Goal: Navigation & Orientation: Find specific page/section

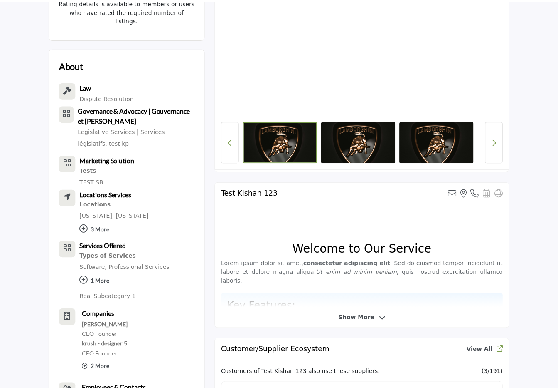
scroll to position [339, 0]
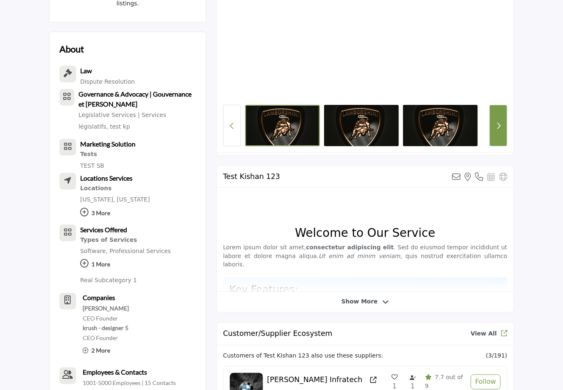
click at [500, 113] on button "Next button" at bounding box center [499, 126] width 18 height 42
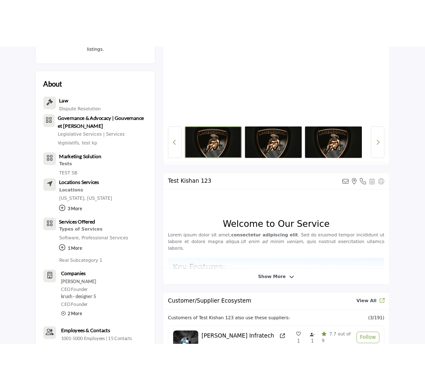
scroll to position [338, 0]
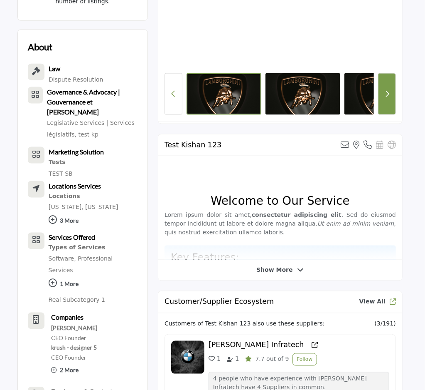
click at [392, 104] on button "Next button" at bounding box center [387, 94] width 18 height 42
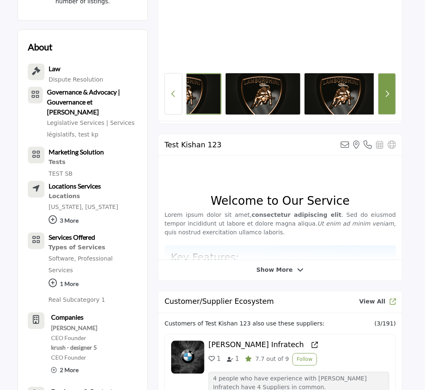
click at [392, 104] on button "Next button" at bounding box center [387, 94] width 18 height 42
click at [173, 97] on icon "Previous Button" at bounding box center [173, 93] width 5 height 7
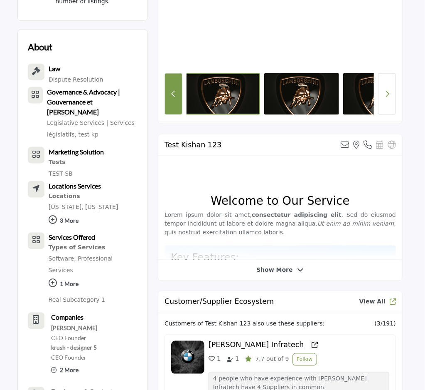
scroll to position [0, 0]
click at [173, 97] on icon "Previous Button" at bounding box center [173, 93] width 5 height 7
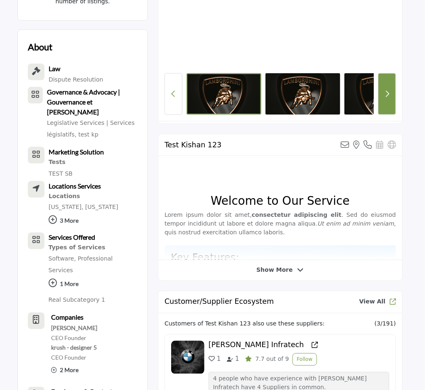
click at [390, 93] on icon "Next button" at bounding box center [387, 93] width 5 height 7
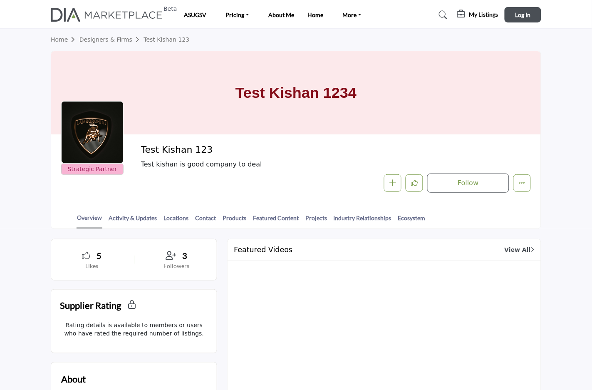
drag, startPoint x: 564, startPoint y: 104, endPoint x: 564, endPoint y: 230, distance: 126.0
click at [563, 117] on section "Home Designers & Firms Test Kishan 123 Test Kishan 1234 Strategic Partner Strat…" at bounding box center [296, 129] width 592 height 200
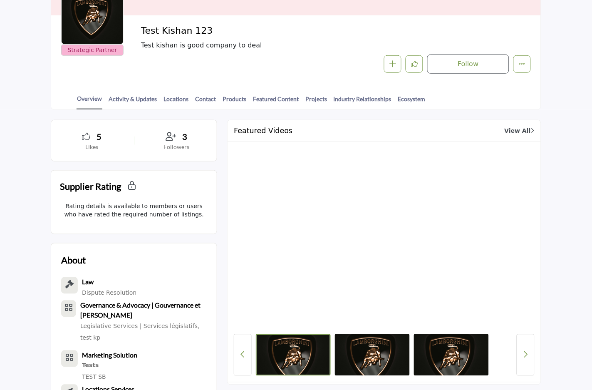
scroll to position [92, 0]
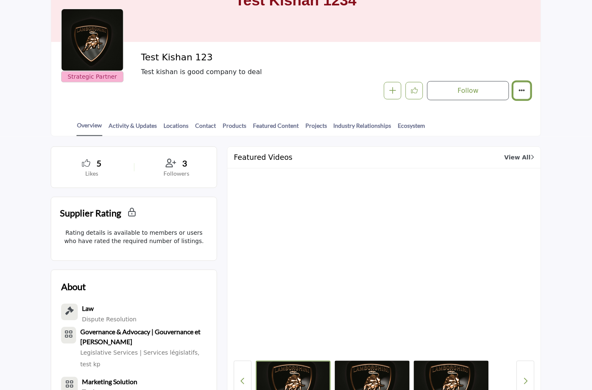
click at [519, 89] on icon "More details" at bounding box center [521, 90] width 7 height 7
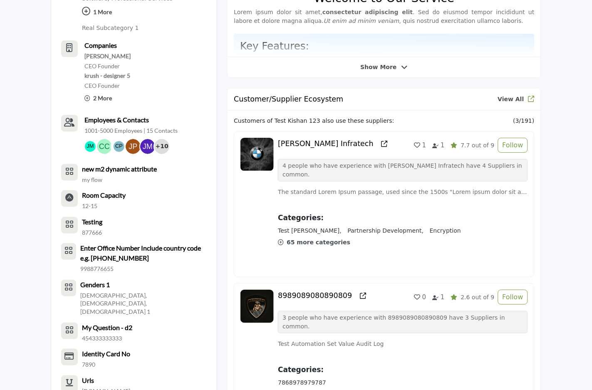
scroll to position [523, 0]
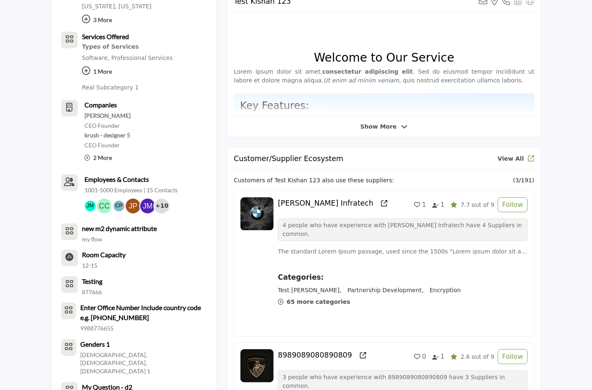
click at [397, 132] on div "Test Kishan 123 View email address of this listing View the location of this li…" at bounding box center [384, 63] width 314 height 147
click at [396, 123] on span "Show More" at bounding box center [383, 126] width 47 height 9
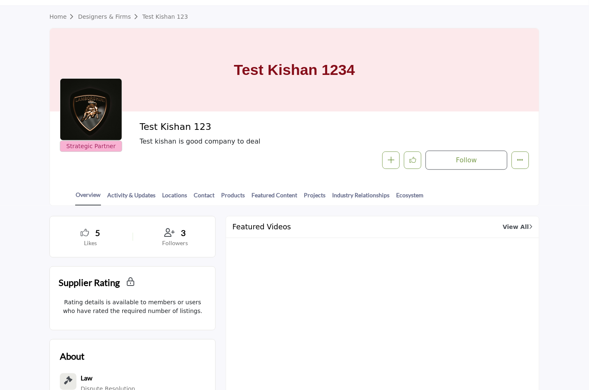
scroll to position [0, 0]
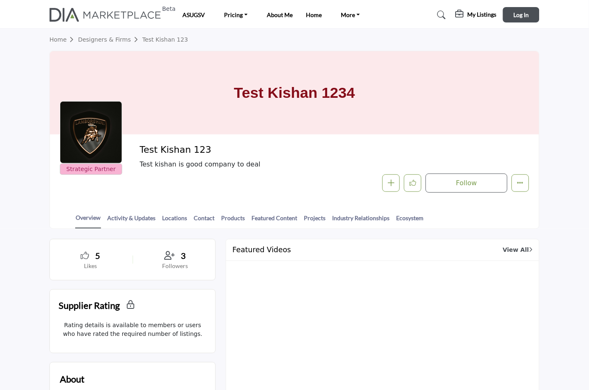
drag, startPoint x: 506, startPoint y: 91, endPoint x: 506, endPoint y: 128, distance: 37.0
click at [506, 128] on div "Test Kishan 1234" at bounding box center [294, 92] width 489 height 83
drag, startPoint x: 474, startPoint y: 94, endPoint x: 379, endPoint y: 126, distance: 99.9
click at [383, 128] on div "Test Kishan 1234" at bounding box center [294, 92] width 489 height 83
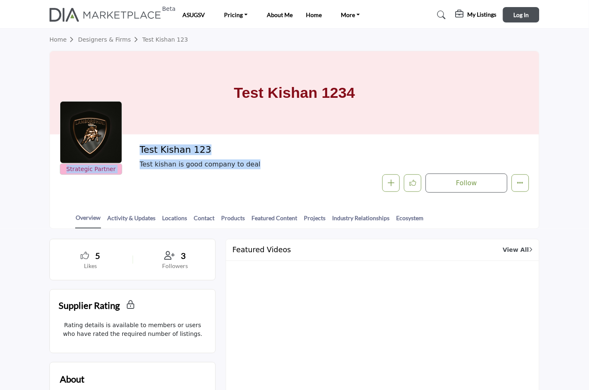
drag, startPoint x: 116, startPoint y: 120, endPoint x: 296, endPoint y: 170, distance: 186.9
click at [296, 170] on div "Strategic Partner Strategic Partner Test Kishan 123 Test kishan is good company…" at bounding box center [294, 168] width 469 height 48
click at [296, 170] on div "Test Kishan 123 Test kishan is good company to deal Follow Followed Message" at bounding box center [335, 168] width 390 height 48
drag, startPoint x: 84, startPoint y: 130, endPoint x: 134, endPoint y: 178, distance: 69.4
click at [134, 178] on div "Strategic Partner Strategic Partner Test Kishan 123 Test kishan is good company…" at bounding box center [294, 168] width 469 height 48
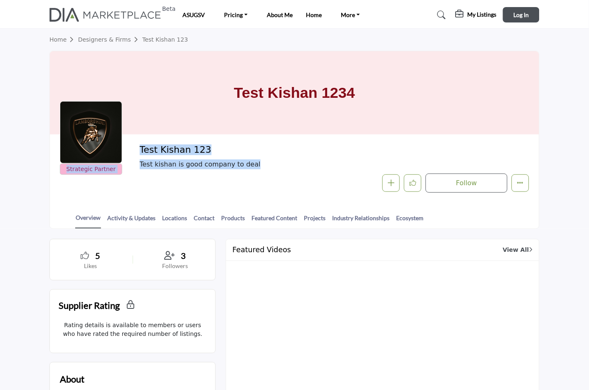
click at [94, 136] on div at bounding box center [91, 132] width 62 height 62
drag, startPoint x: 91, startPoint y: 127, endPoint x: 35, endPoint y: 144, distance: 59.1
click at [36, 158] on section "Home Designers & Firms Test Kishan 123 Test Kishan 1234 Strategic Partner Strat…" at bounding box center [294, 129] width 589 height 200
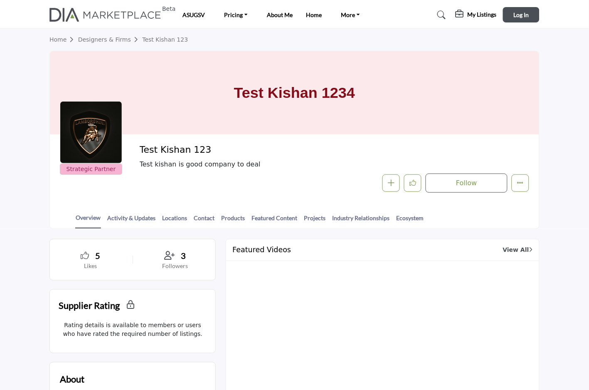
click at [33, 127] on section "Home Designers & Firms Test Kishan 123 Test Kishan 1234 Strategic Partner Strat…" at bounding box center [294, 129] width 589 height 200
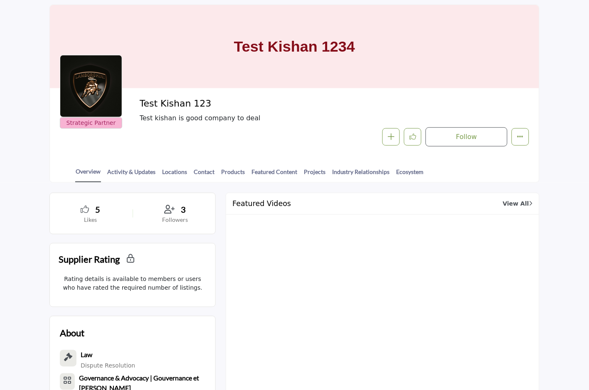
scroll to position [215, 0]
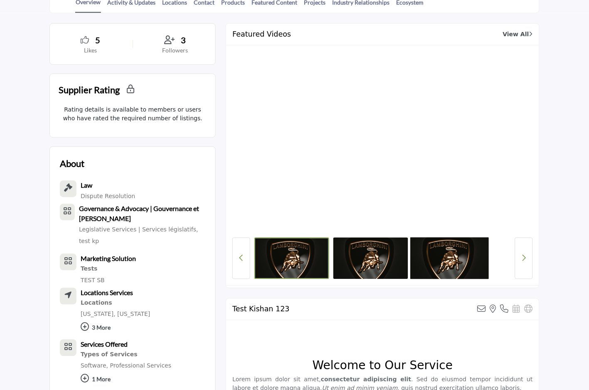
drag, startPoint x: 364, startPoint y: 296, endPoint x: 472, endPoint y: 267, distance: 111.4
click at [464, 272] on div at bounding box center [382, 258] width 257 height 42
click at [497, 259] on div at bounding box center [382, 258] width 257 height 42
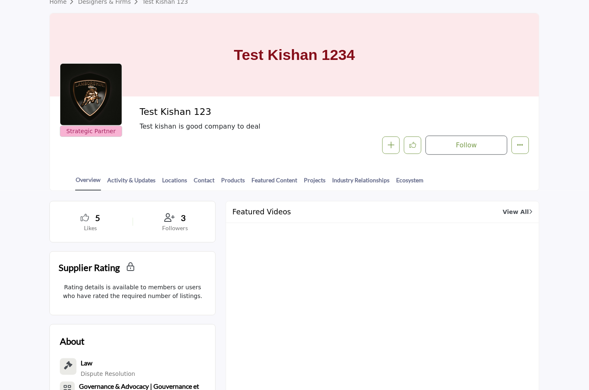
scroll to position [0, 0]
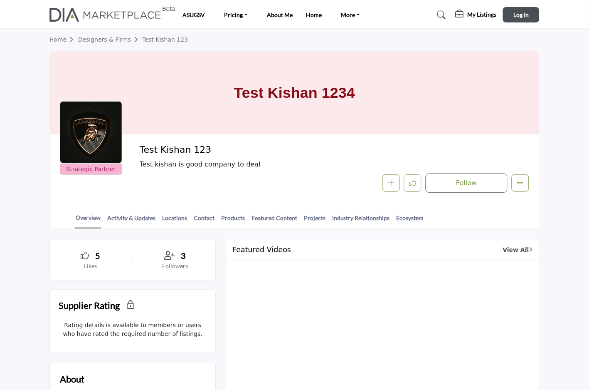
drag, startPoint x: 331, startPoint y: 86, endPoint x: 222, endPoint y: 81, distance: 109.4
click at [222, 81] on div "Test Kishan 1234" at bounding box center [294, 92] width 489 height 83
drag, startPoint x: 222, startPoint y: 81, endPoint x: 426, endPoint y: 87, distance: 204.6
click at [426, 87] on div "Test Kishan 1234" at bounding box center [294, 92] width 489 height 83
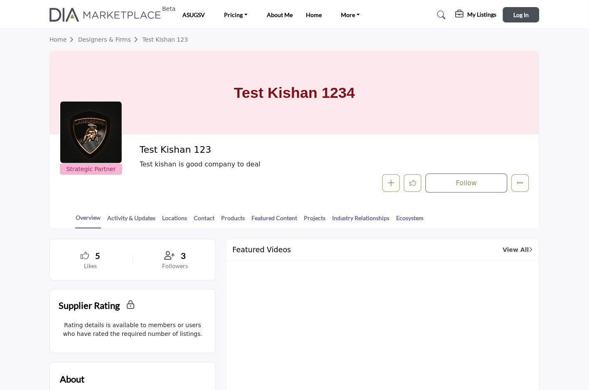
click at [397, 106] on div "Test Kishan 1234" at bounding box center [294, 92] width 489 height 83
drag, startPoint x: 397, startPoint y: 106, endPoint x: 223, endPoint y: 98, distance: 174.4
click at [223, 98] on div "Test Kishan 1234" at bounding box center [294, 92] width 489 height 83
click at [277, 80] on h1 "Test Kishan 1234" at bounding box center [294, 92] width 121 height 83
click at [285, 84] on h1 "Test Kishan 1234" at bounding box center [294, 92] width 121 height 83
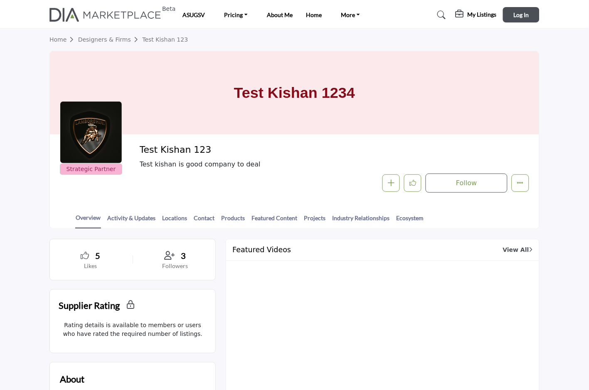
click at [285, 84] on h1 "Test Kishan 1234" at bounding box center [294, 92] width 121 height 83
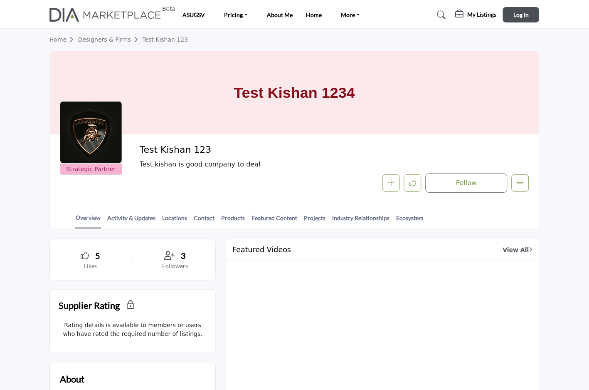
drag, startPoint x: 285, startPoint y: 84, endPoint x: 292, endPoint y: 105, distance: 22.5
click at [386, 94] on div "Test Kishan 1234" at bounding box center [294, 92] width 489 height 83
click at [563, 97] on section "Home Designers & Firms Test Kishan 123 Test Kishan 1234 Strategic Partner Strat…" at bounding box center [294, 129] width 589 height 200
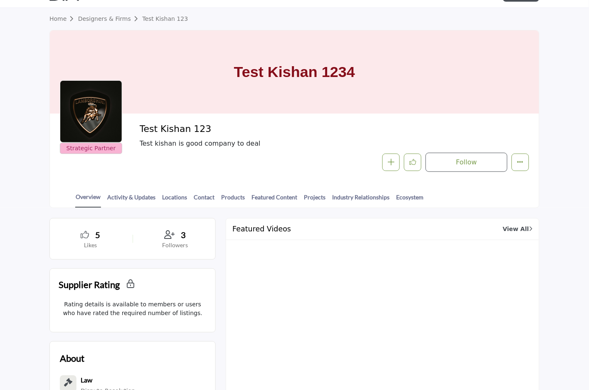
scroll to position [154, 0]
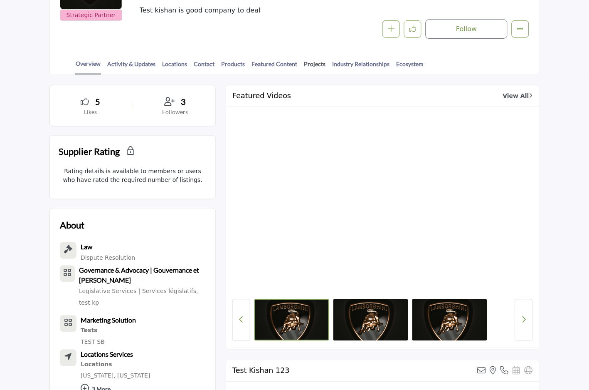
click at [317, 59] on link "Projects" at bounding box center [315, 66] width 22 height 15
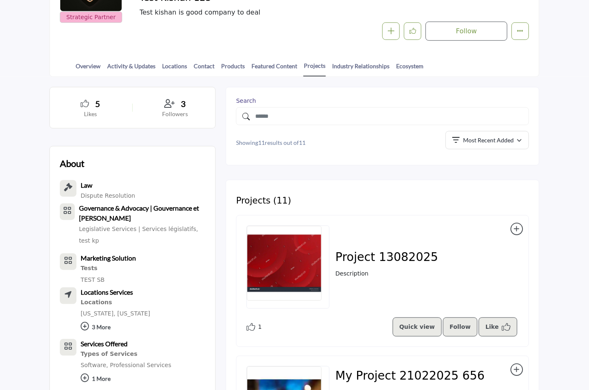
scroll to position [154, 0]
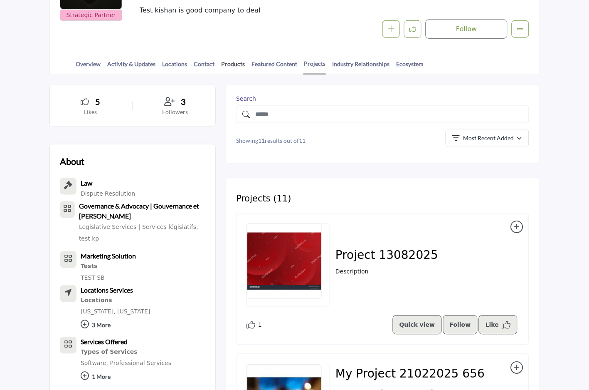
click at [222, 63] on link "Products" at bounding box center [233, 66] width 25 height 15
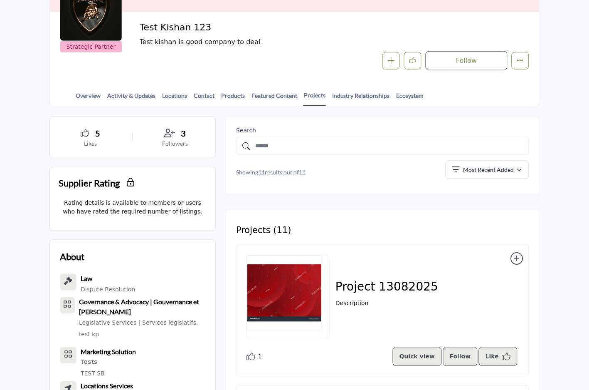
scroll to position [92, 0]
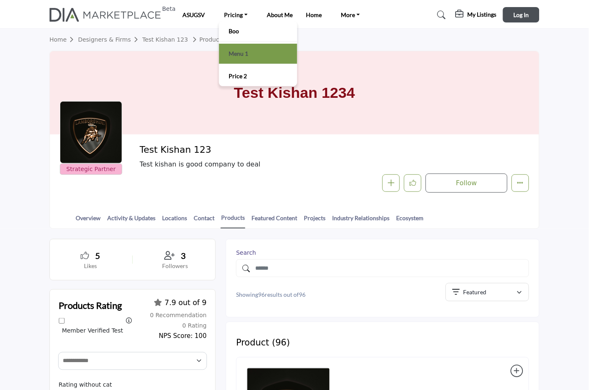
click at [244, 51] on link "Menu 1" at bounding box center [258, 54] width 70 height 12
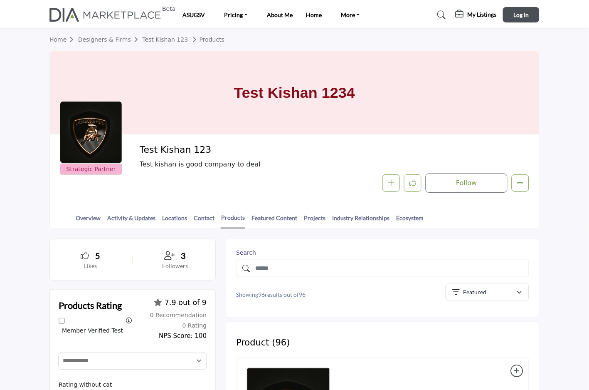
click at [254, 109] on h1 "Test Kishan 1234" at bounding box center [294, 92] width 121 height 83
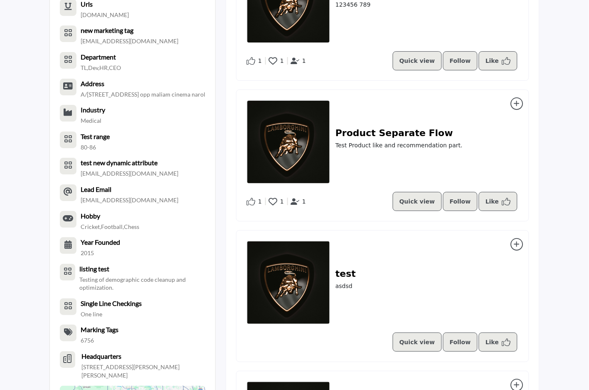
scroll to position [1251, 0]
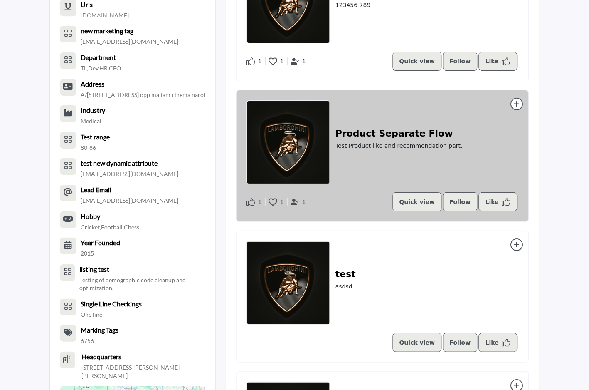
click at [519, 102] on icon at bounding box center [517, 104] width 12 height 12
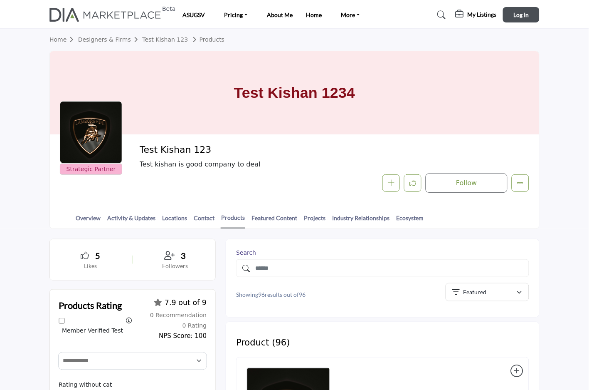
click at [245, 86] on h1 "Test Kishan 1234" at bounding box center [294, 92] width 121 height 83
drag, startPoint x: 245, startPoint y: 86, endPoint x: 244, endPoint y: 72, distance: 14.6
click at [244, 72] on h1 "Test Kishan 1234" at bounding box center [294, 92] width 121 height 83
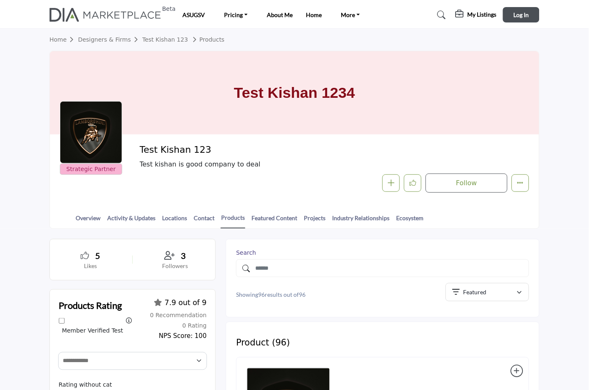
click at [244, 72] on h1 "Test Kishan 1234" at bounding box center [294, 92] width 121 height 83
click at [244, 67] on h1 "Test Kishan 1234" at bounding box center [294, 92] width 121 height 83
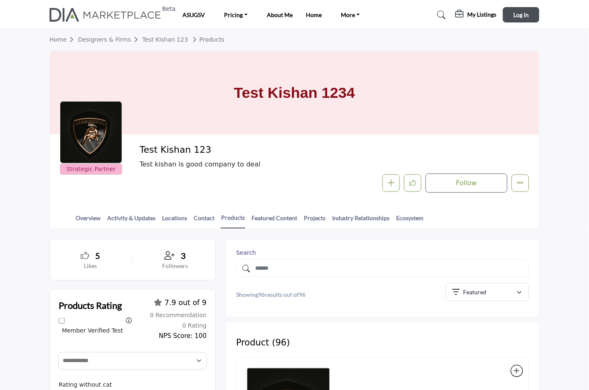
drag, startPoint x: 244, startPoint y: 67, endPoint x: 243, endPoint y: 57, distance: 10.9
click at [243, 57] on h1 "Test Kishan 1234" at bounding box center [294, 92] width 121 height 83
click at [244, 74] on h1 "Test Kishan 1234" at bounding box center [294, 92] width 121 height 83
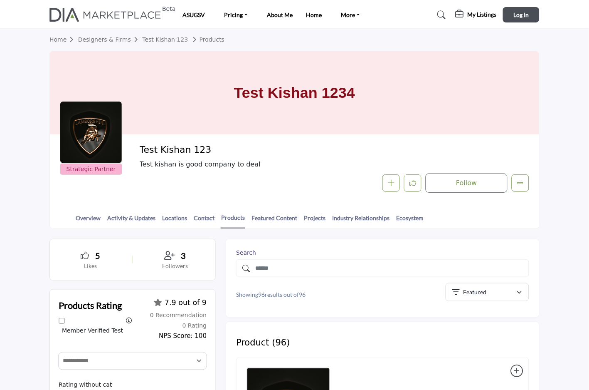
click at [244, 74] on h1 "Test Kishan 1234" at bounding box center [294, 92] width 121 height 83
click at [243, 74] on h1 "Test Kishan 1234" at bounding box center [294, 92] width 121 height 83
click at [137, 16] on img at bounding box center [107, 15] width 116 height 14
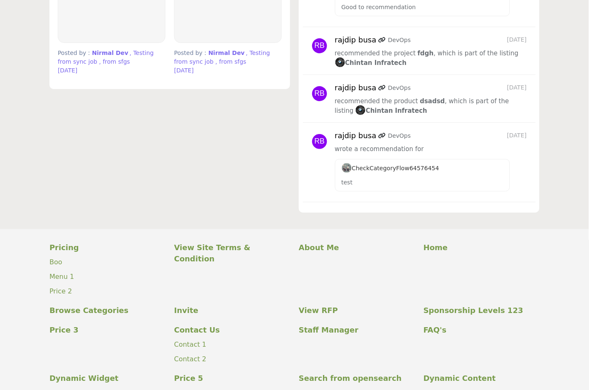
scroll to position [3429, 0]
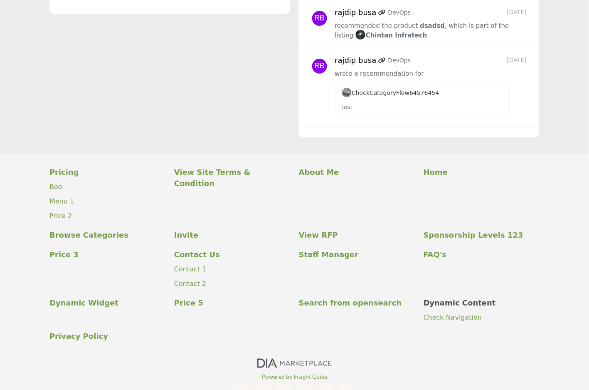
click at [449, 297] on p "Dynamic Content" at bounding box center [482, 302] width 116 height 11
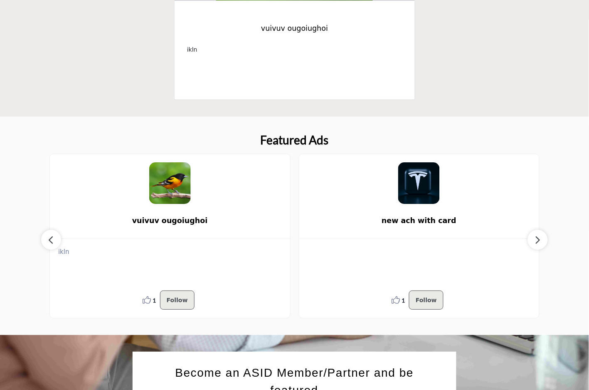
scroll to position [546, 0]
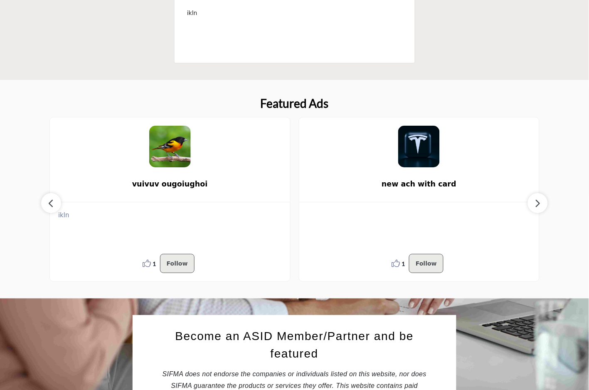
click at [537, 199] on icon "button" at bounding box center [538, 203] width 7 height 10
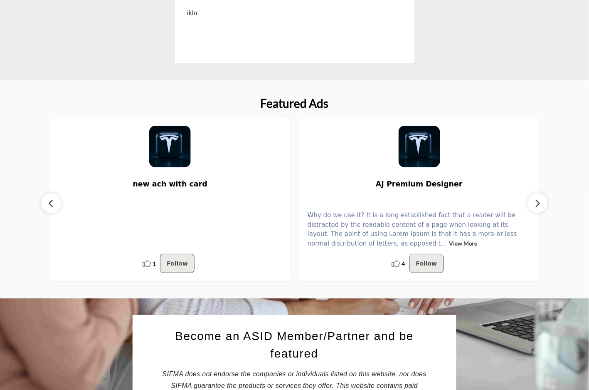
click at [537, 199] on icon "button" at bounding box center [538, 203] width 7 height 10
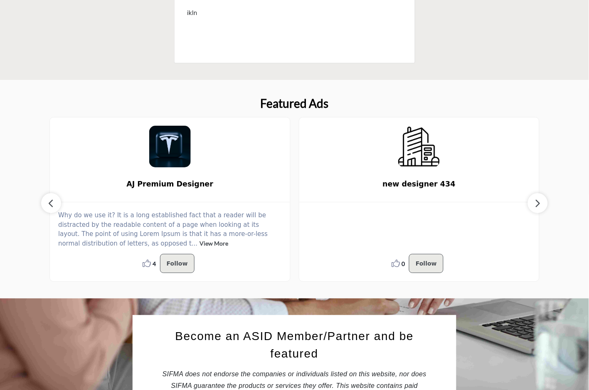
click at [537, 199] on icon "button" at bounding box center [538, 203] width 7 height 10
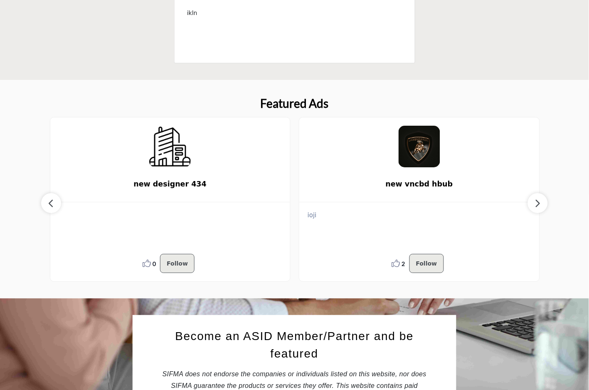
click at [537, 199] on icon "button" at bounding box center [538, 203] width 7 height 10
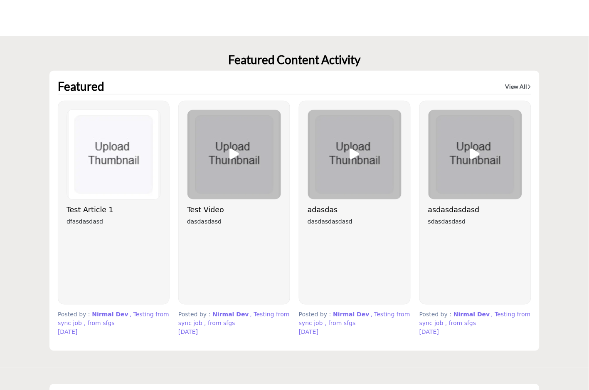
scroll to position [2117, 0]
click at [239, 129] on div at bounding box center [234, 155] width 94 height 90
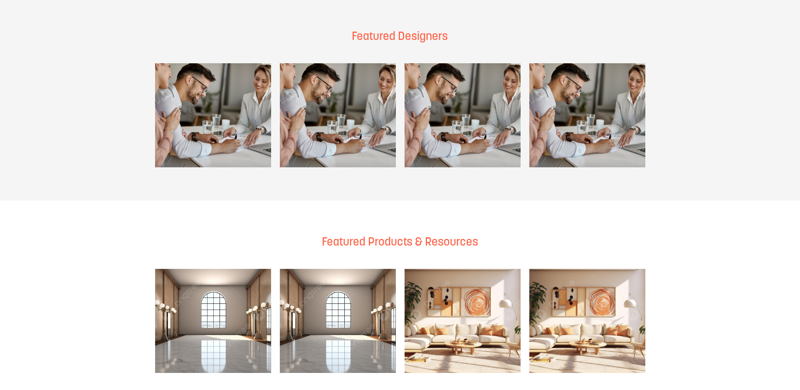
scroll to position [518, 0]
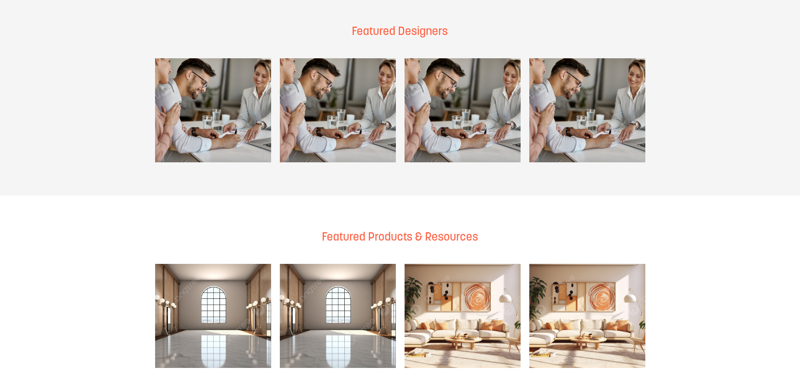
click at [435, 229] on h4 "Featured Products & Resources" at bounding box center [400, 237] width 490 height 17
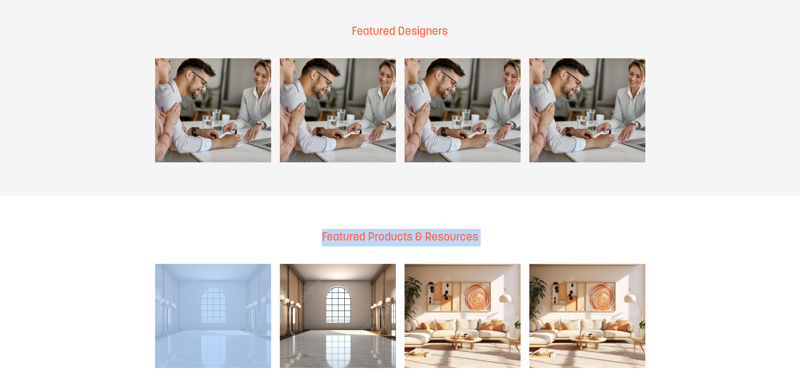
click at [435, 229] on h4 "Featured Products & Resources" at bounding box center [400, 237] width 490 height 17
click at [428, 202] on section "Featured Products & Resources" at bounding box center [400, 297] width 800 height 205
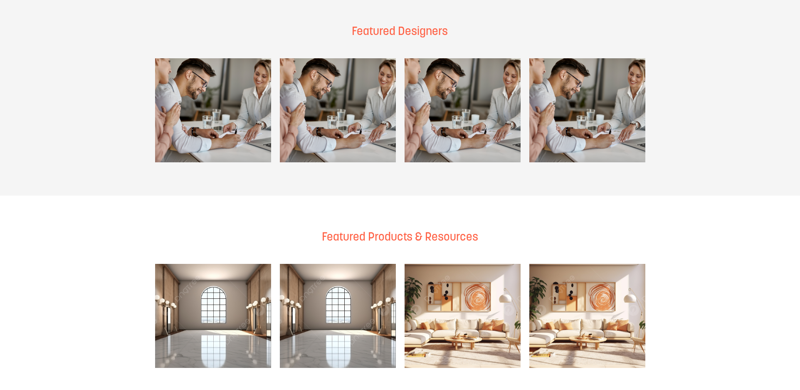
click at [417, 229] on h4 "Featured Products & Resources" at bounding box center [400, 237] width 490 height 17
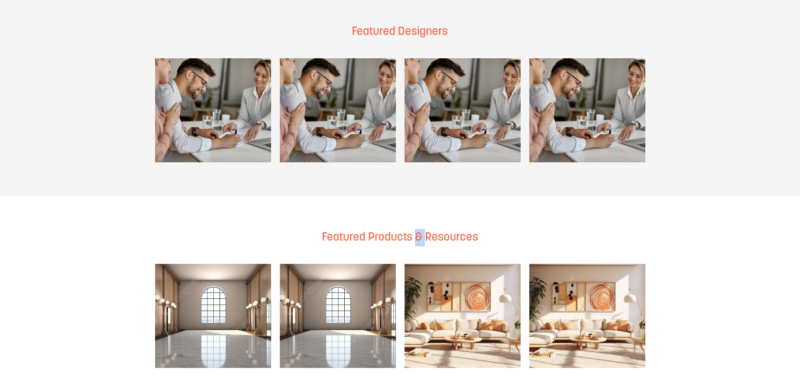
click at [417, 229] on h4 "Featured Products & Resources" at bounding box center [400, 237] width 490 height 17
drag, startPoint x: 417, startPoint y: 223, endPoint x: 419, endPoint y: 227, distance: 4.3
click at [419, 229] on h4 "Featured Products & Resources" at bounding box center [400, 237] width 490 height 17
drag, startPoint x: 419, startPoint y: 227, endPoint x: 423, endPoint y: 223, distance: 5.7
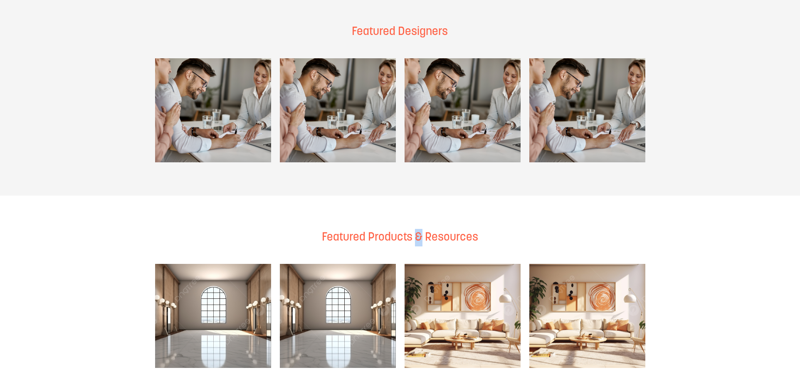
click at [423, 229] on h4 "Featured Products & Resources" at bounding box center [400, 237] width 490 height 17
click at [418, 210] on section "Featured Products & Resources" at bounding box center [400, 297] width 800 height 205
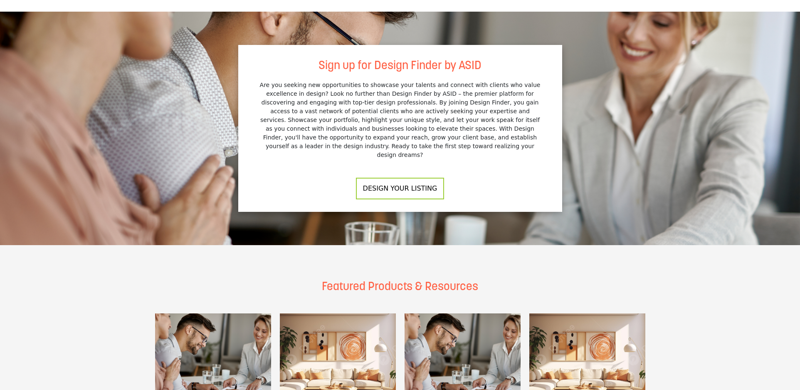
scroll to position [892, 0]
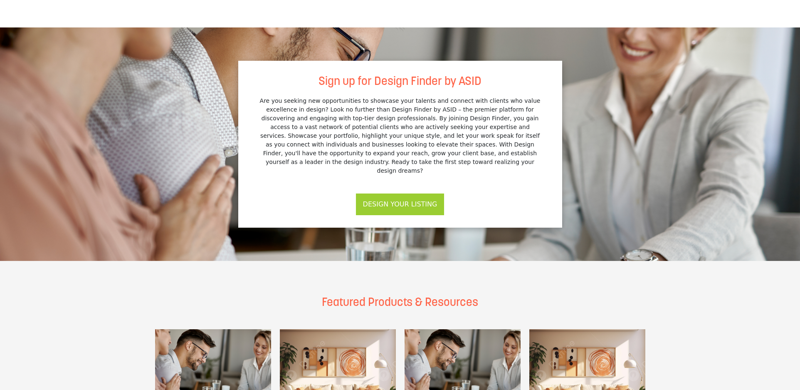
click at [410, 193] on button "Design Your Listing" at bounding box center [400, 204] width 89 height 22
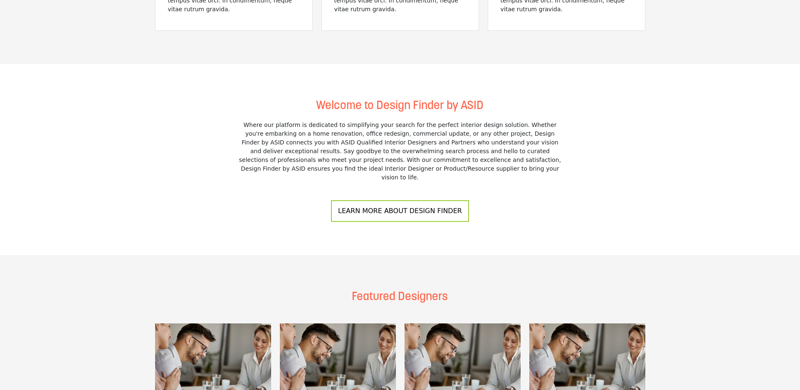
scroll to position [247, 0]
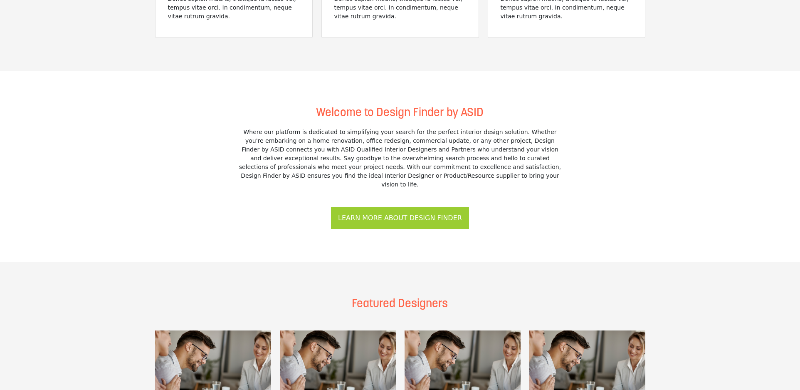
click at [391, 207] on button "Learn More About Design Finder" at bounding box center [400, 218] width 138 height 22
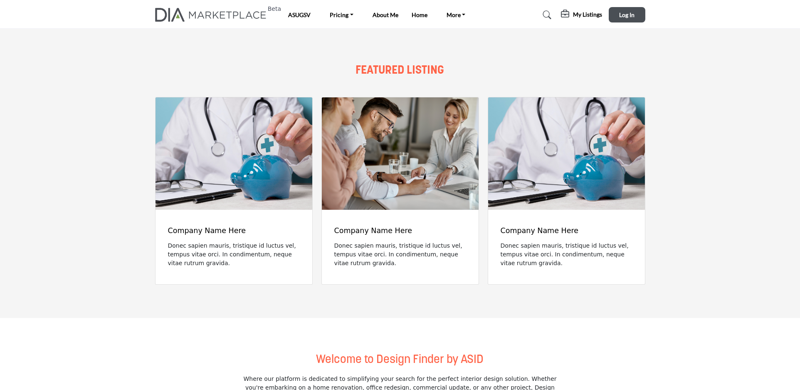
scroll to position [0, 0]
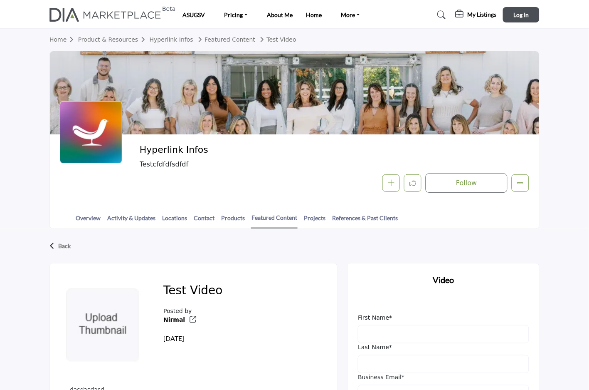
click at [139, 17] on img at bounding box center [107, 15] width 116 height 14
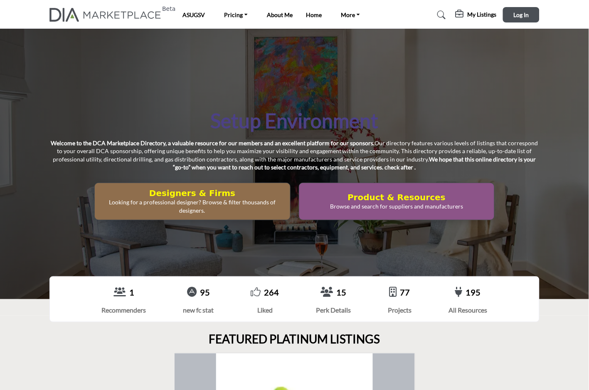
drag, startPoint x: 192, startPoint y: 98, endPoint x: 386, endPoint y: 116, distance: 195.0
click at [370, 116] on div "Setup Environment Welcome to the DCA Marketplace Directory, a valuable resource…" at bounding box center [294, 164] width 589 height 270
click at [413, 121] on div "Setup Environment Welcome to the DCA Marketplace Directory, a valuable resource…" at bounding box center [294, 164] width 490 height 112
drag, startPoint x: 409, startPoint y: 125, endPoint x: 194, endPoint y: 116, distance: 215.6
click at [194, 116] on div "Setup Environment Welcome to the DCA Marketplace Directory, a valuable resource…" at bounding box center [294, 164] width 490 height 112
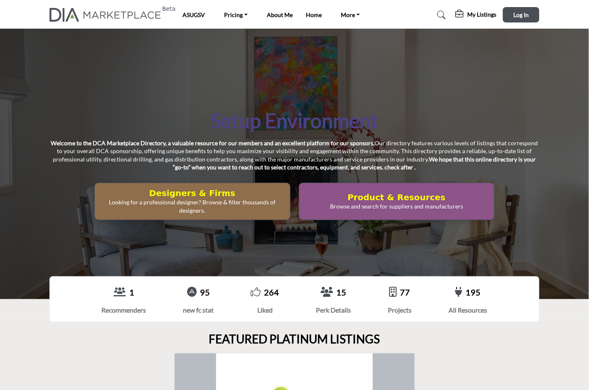
click at [194, 116] on div "Setup Environment Welcome to the DCA Marketplace Directory, a valuable resource…" at bounding box center [294, 164] width 490 height 112
drag, startPoint x: 194, startPoint y: 116, endPoint x: 400, endPoint y: 129, distance: 207.1
click at [400, 129] on div "Setup Environment Welcome to the DCA Marketplace Directory, a valuable resource…" at bounding box center [294, 164] width 490 height 112
drag, startPoint x: 371, startPoint y: 112, endPoint x: 211, endPoint y: 121, distance: 160.8
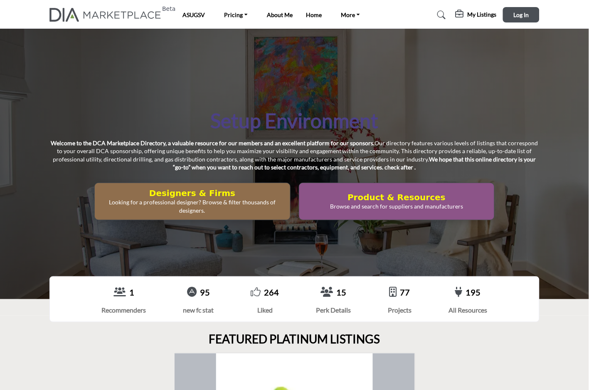
click at [211, 121] on div "Setup Environment Welcome to the DCA Marketplace Directory, a valuable resource…" at bounding box center [294, 164] width 490 height 112
click at [211, 121] on h1 "Setup Environment" at bounding box center [295, 121] width 168 height 26
